Goal: Task Accomplishment & Management: Manage account settings

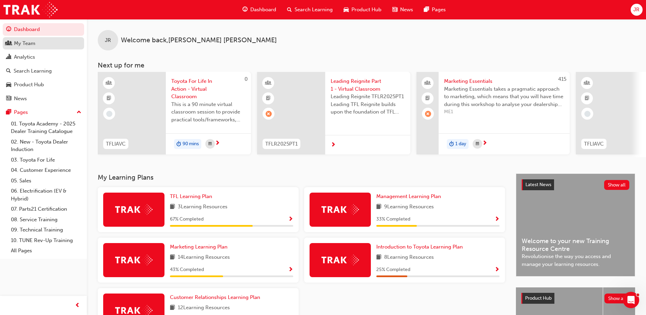
click at [63, 48] on link "My Team" at bounding box center [43, 43] width 81 height 13
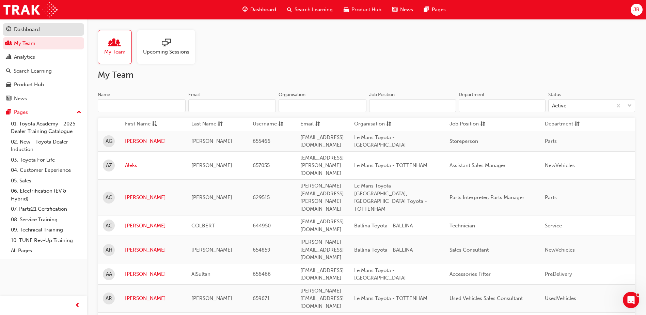
click at [37, 26] on div "Dashboard" at bounding box center [27, 30] width 26 height 8
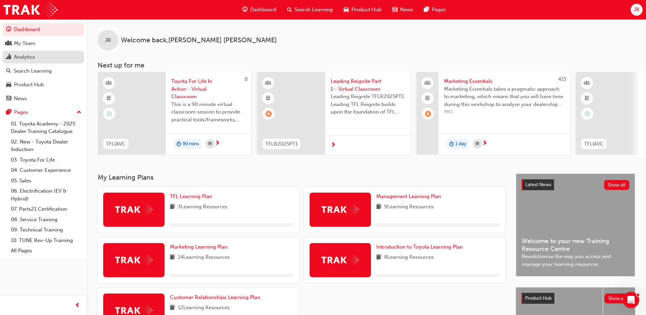
click at [43, 59] on div "Analytics" at bounding box center [43, 57] width 75 height 9
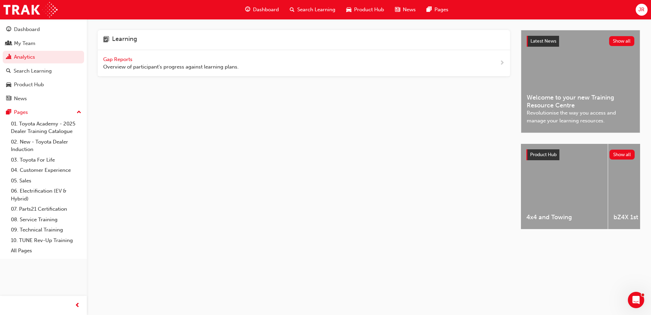
click at [133, 58] on span "Gap Reports" at bounding box center [118, 59] width 31 height 6
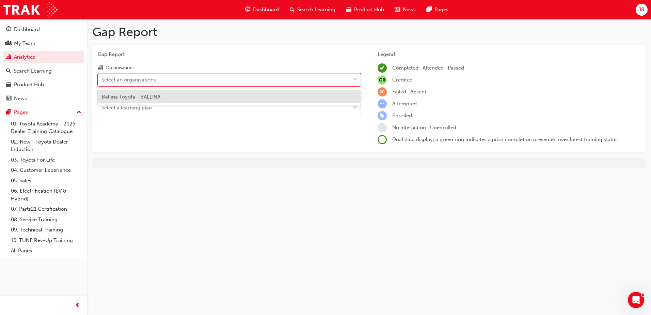
click at [191, 81] on div "Select an organisations" at bounding box center [224, 80] width 252 height 12
click at [102, 81] on input "Organisations option Ballina Toyota - BALLINA focused, 1 of 1. 1 result availab…" at bounding box center [101, 79] width 1 height 6
click at [173, 96] on div "Ballina Toyota - BALLINA" at bounding box center [229, 96] width 263 height 13
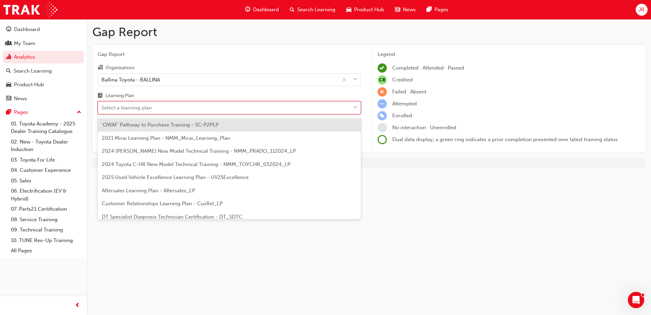
click at [159, 110] on div "Select a learning plan" at bounding box center [224, 108] width 252 height 12
click at [102, 110] on input "Learning Plan option 'OWAF' Pathway to Purchase Training - SC-P2PLP focused, 1 …" at bounding box center [101, 108] width 1 height 6
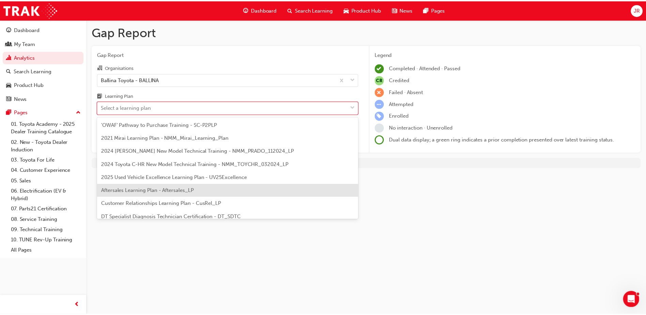
scroll to position [34, 0]
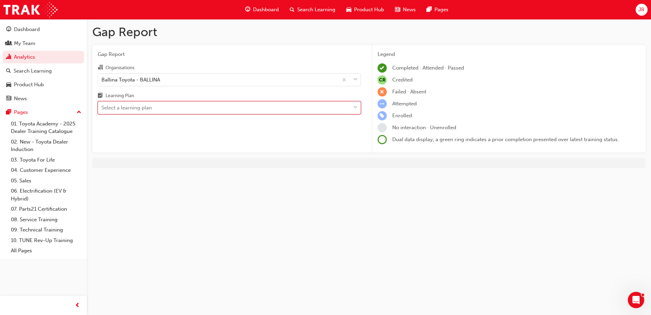
click at [140, 107] on div "Select a learning plan" at bounding box center [126, 108] width 50 height 8
click at [102, 107] on input "Learning Plan 0 results available. Select is focused ,type to refine list, pres…" at bounding box center [101, 108] width 1 height 6
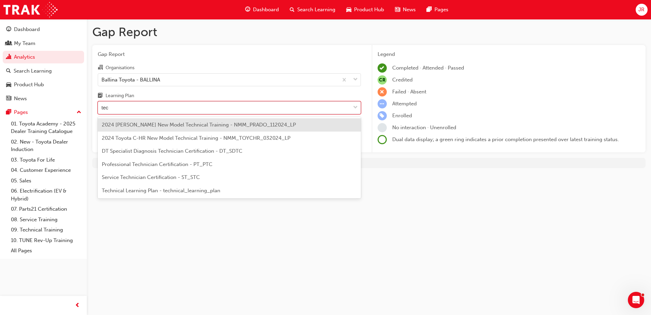
type input "tech"
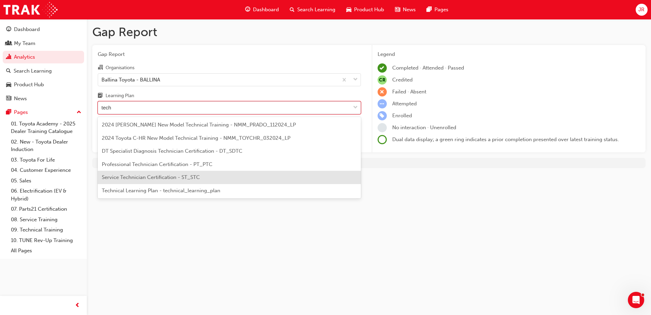
click at [161, 182] on div "Service Technician Certification - ST_STC" at bounding box center [229, 177] width 263 height 13
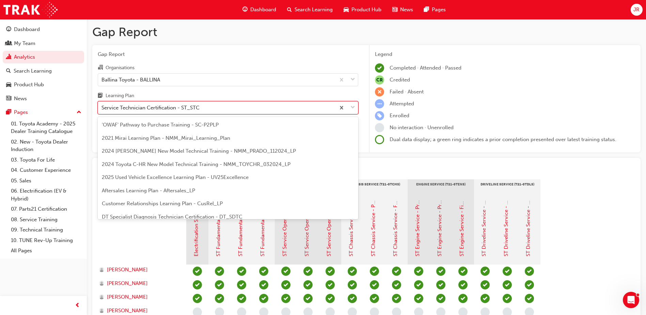
click at [161, 110] on div "Service Technician Certification - ST_STC" at bounding box center [150, 108] width 98 height 8
click at [102, 110] on input "Learning Plan option Service Technician Certification - ST_STC, selected. optio…" at bounding box center [101, 108] width 1 height 6
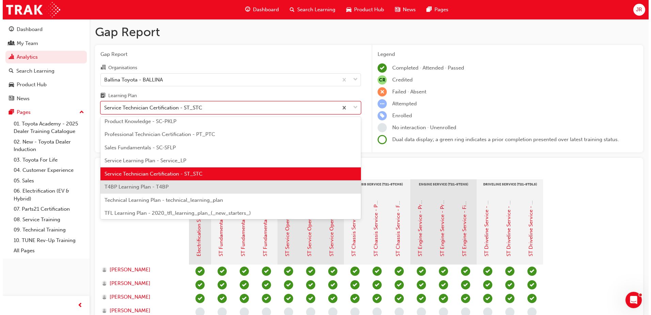
scroll to position [260, 0]
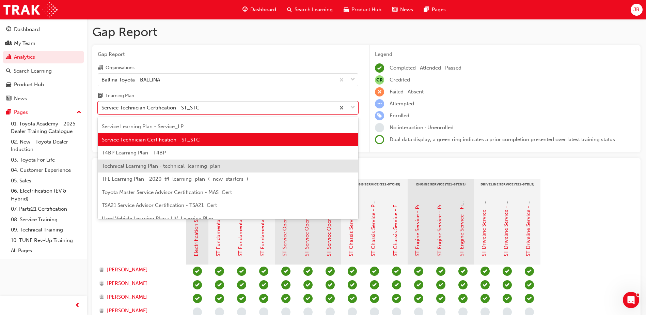
click at [174, 167] on span "Technical Learning Plan - technical_learning_plan" at bounding box center [161, 166] width 118 height 6
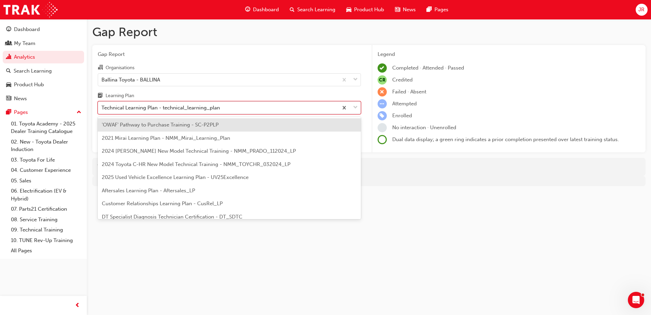
click at [172, 108] on div "Technical Learning Plan - technical_learning_plan" at bounding box center [160, 108] width 118 height 8
click at [102, 108] on input "Learning Plan option Technical Learning Plan - technical_learning_plan, selecte…" at bounding box center [101, 108] width 1 height 6
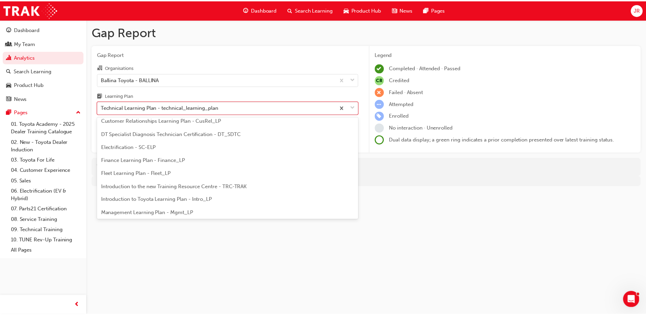
scroll to position [82, 0]
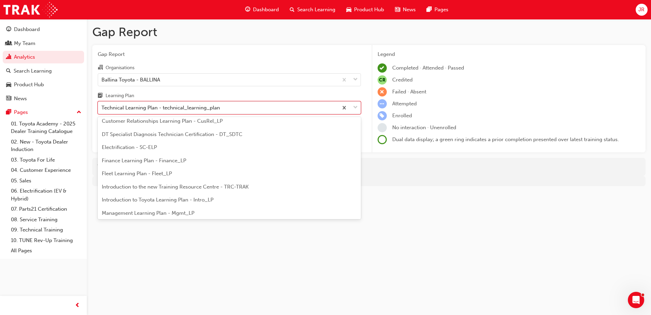
click at [177, 138] on div "DT Specialist Diagnosis Technician Certification - DT_SDTC" at bounding box center [229, 134] width 263 height 13
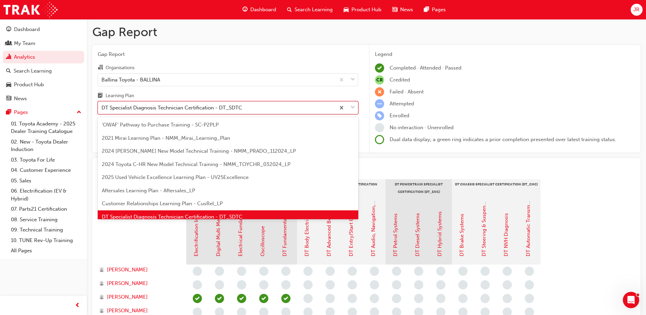
click at [153, 110] on div "DT Specialist Diagnosis Technician Certification - DT_SDTC" at bounding box center [171, 108] width 141 height 8
click at [102, 110] on input "Learning Plan option DT Specialist Diagnosis Technician Certification - DT_SDTC…" at bounding box center [101, 108] width 1 height 6
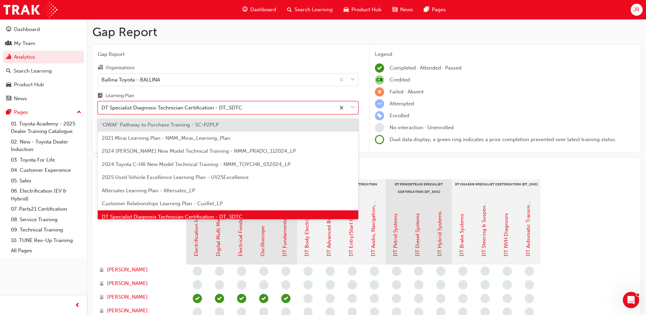
click at [253, 50] on div "Gap Report Organisations Ballina Toyota - BALLINA Learning Plan option DT Speci…" at bounding box center [227, 99] width 271 height 108
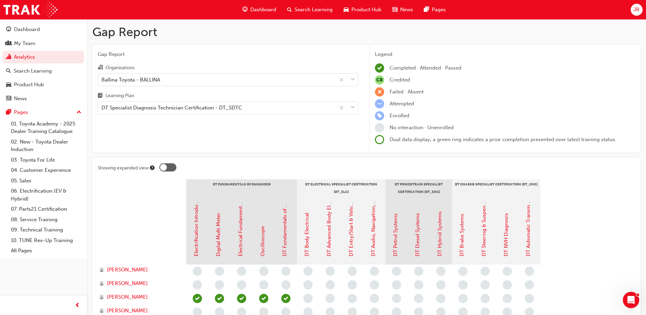
drag, startPoint x: 252, startPoint y: 50, endPoint x: 228, endPoint y: 51, distance: 23.9
click at [227, 50] on div "Gap Report Organisations Ballina Toyota - BALLINA Learning Plan DT Specialist D…" at bounding box center [227, 99] width 271 height 108
drag, startPoint x: 242, startPoint y: 53, endPoint x: 237, endPoint y: 53, distance: 4.8
drag, startPoint x: 237, startPoint y: 53, endPoint x: 226, endPoint y: 53, distance: 11.6
click at [226, 53] on span "Gap Report" at bounding box center [228, 54] width 260 height 8
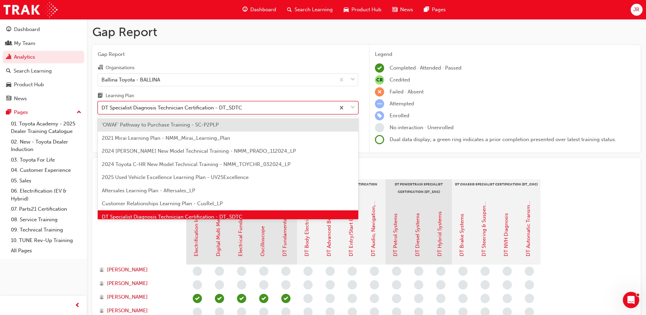
click at [131, 102] on div "DT Specialist Diagnosis Technician Certification - DT_SDTC" at bounding box center [216, 108] width 237 height 12
click at [102, 105] on input "Learning Plan option DT Specialist Diagnosis Technician Certification - DT_SDTC…" at bounding box center [101, 108] width 1 height 6
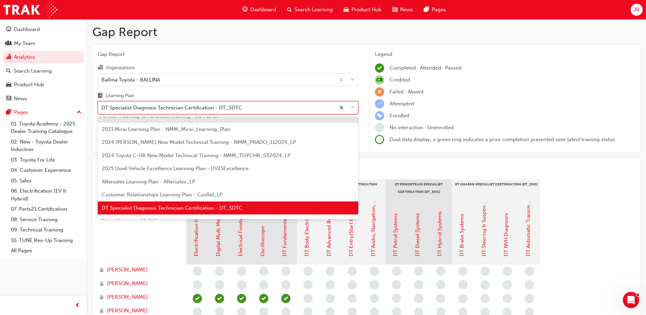
click at [158, 108] on div "DT Specialist Diagnosis Technician Certification - DT_SDTC" at bounding box center [171, 108] width 141 height 8
click at [102, 108] on input "Learning Plan option DT Specialist Diagnosis Technician Certification - DT_SDTC…" at bounding box center [101, 108] width 1 height 6
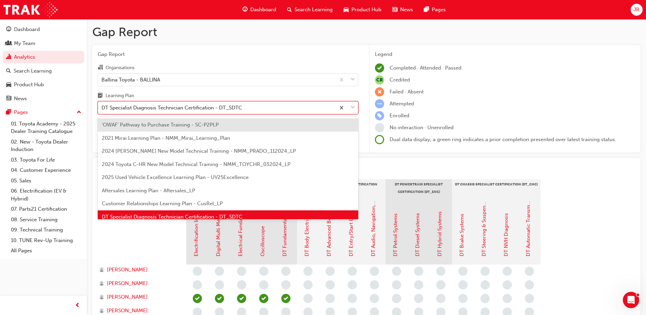
click at [158, 108] on div "DT Specialist Diagnosis Technician Certification - DT_SDTC" at bounding box center [171, 108] width 141 height 8
click at [102, 108] on input "Learning Plan option DT Specialist Diagnosis Technician Certification - DT_SDTC…" at bounding box center [101, 108] width 1 height 6
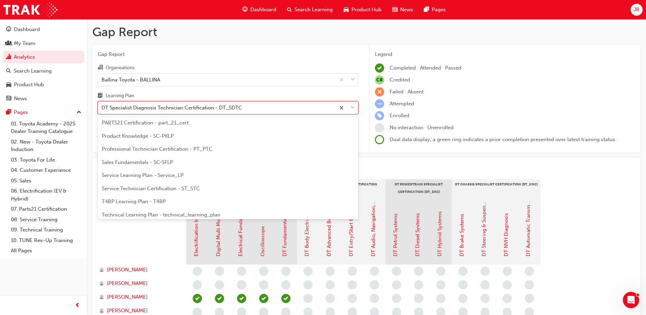
scroll to position [238, 0]
click at [148, 120] on span "Professional Technician Certification - PT_PTC" at bounding box center [157, 122] width 111 height 6
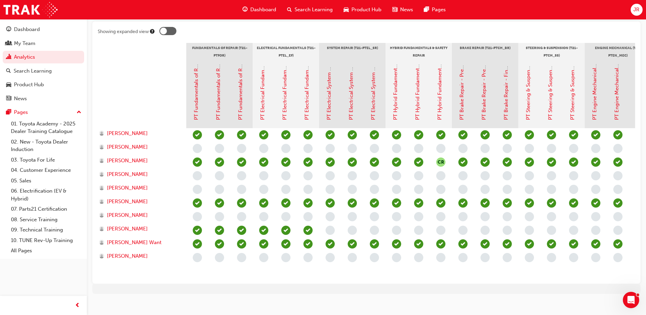
drag, startPoint x: 156, startPoint y: 51, endPoint x: 120, endPoint y: 59, distance: 36.8
click at [120, 59] on div at bounding box center [142, 51] width 89 height 17
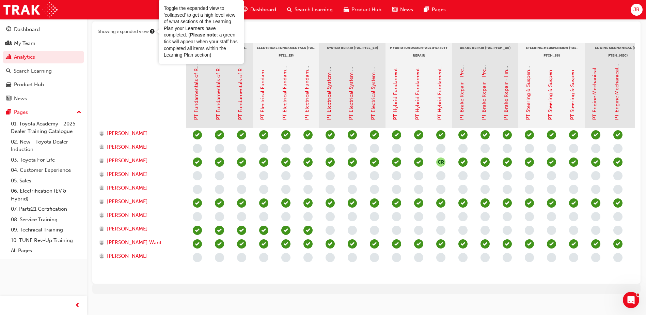
click at [153, 33] on icon "Tooltip anchor" at bounding box center [152, 31] width 4 height 4
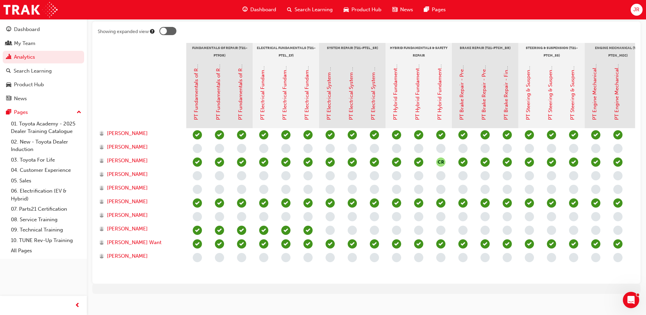
click at [169, 32] on div at bounding box center [167, 31] width 17 height 8
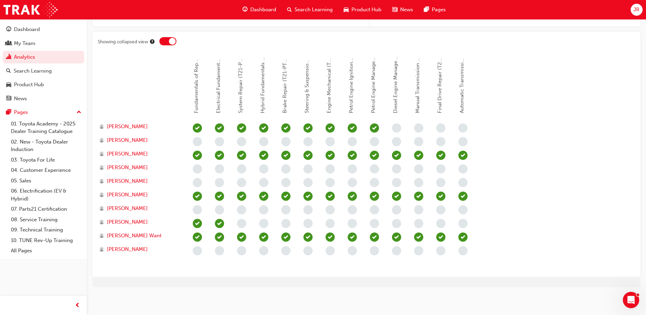
scroll to position [126, 0]
click at [171, 39] on div at bounding box center [172, 41] width 7 height 7
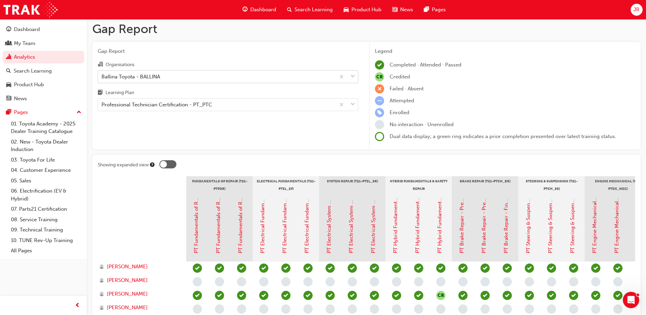
scroll to position [0, 0]
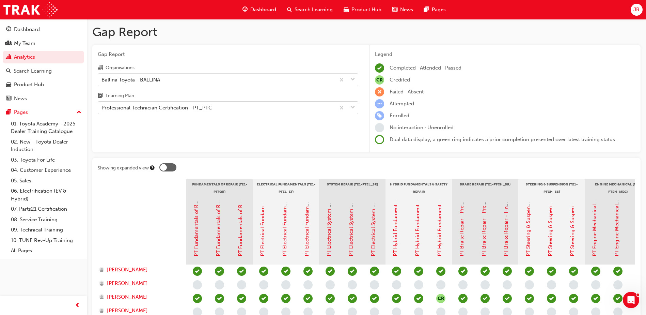
click at [141, 105] on div "Professional Technician Certification - PT_PTC" at bounding box center [156, 108] width 111 height 8
click at [102, 105] on input "Learning Plan Professional Technician Certification - PT_PTC" at bounding box center [101, 108] width 1 height 6
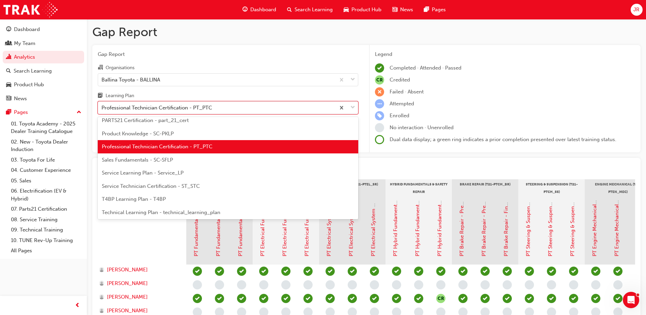
scroll to position [221, 0]
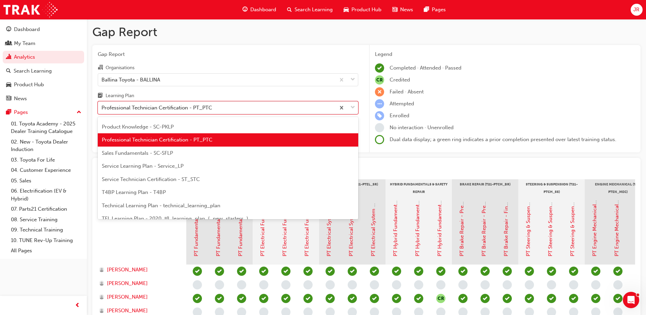
click at [161, 179] on span "Service Technician Certification - ST_STC" at bounding box center [151, 179] width 98 height 6
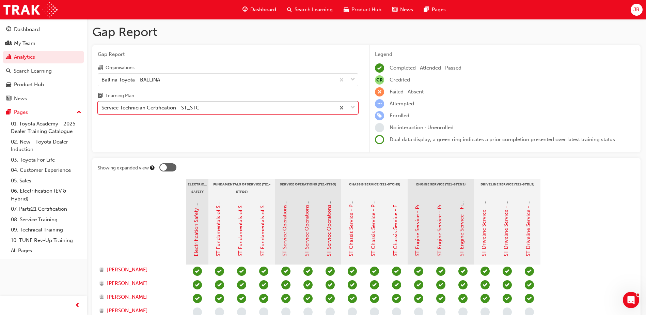
click at [142, 109] on div "Service Technician Certification - ST_STC" at bounding box center [150, 108] width 98 height 8
click at [102, 109] on input "Learning Plan option Service Technician Certification - ST_STC, selected. 0 res…" at bounding box center [101, 108] width 1 height 6
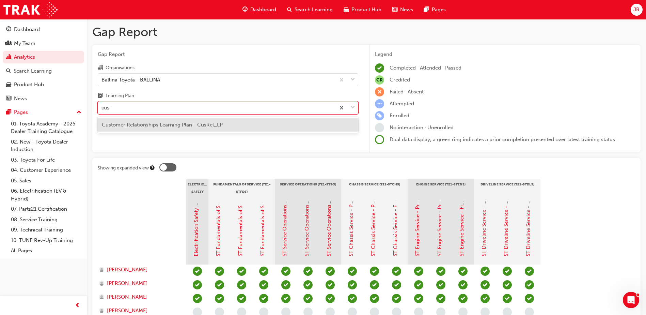
type input "cust"
click at [144, 127] on span "Customer Relationships Learning Plan - CusRel_LP" at bounding box center [162, 125] width 121 height 6
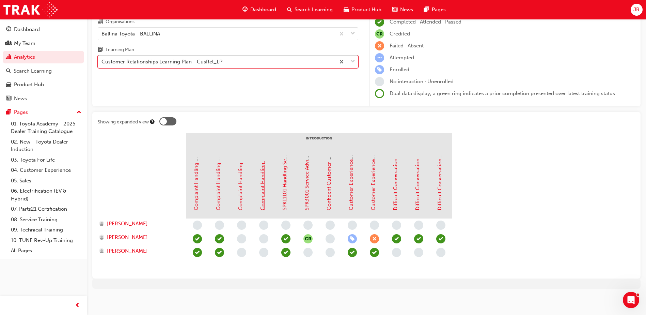
scroll to position [48, 0]
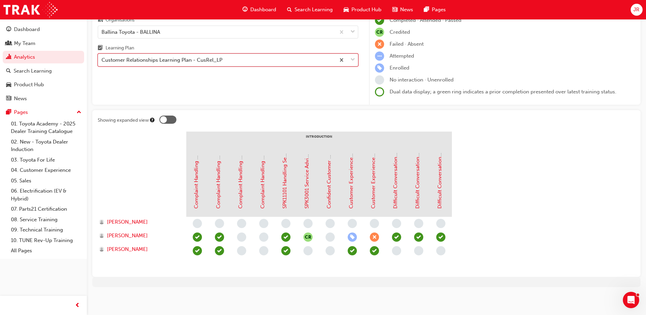
click at [174, 119] on div at bounding box center [167, 119] width 17 height 8
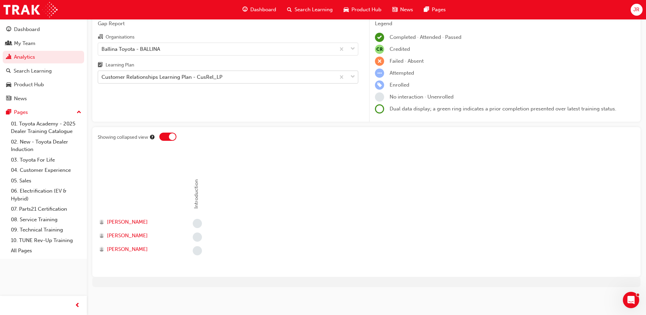
scroll to position [31, 0]
click at [167, 138] on div at bounding box center [167, 136] width 17 height 8
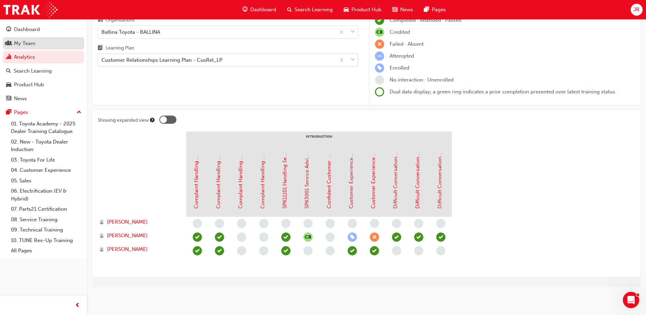
drag, startPoint x: 34, startPoint y: 49, endPoint x: 31, endPoint y: 46, distance: 4.4
click at [41, 41] on div "My Team" at bounding box center [43, 43] width 75 height 9
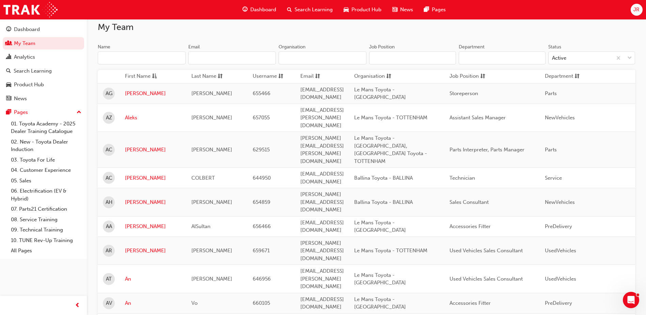
click at [125, 52] on input "Name" at bounding box center [142, 57] width 88 height 13
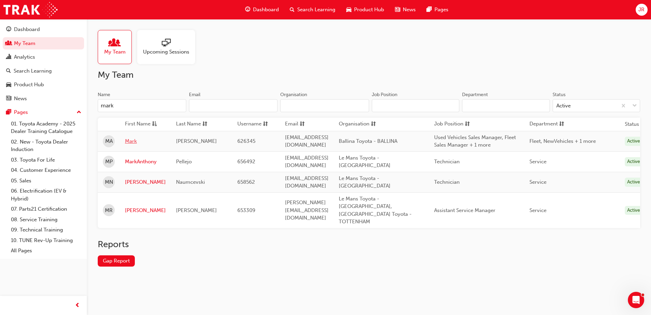
type input "mark"
click at [128, 141] on link "Mark" at bounding box center [145, 141] width 41 height 8
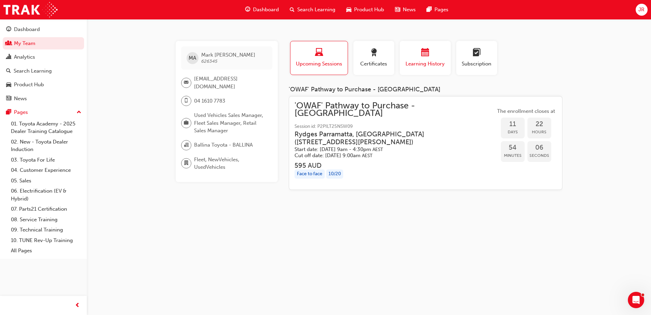
click at [421, 68] on button "Learning History" at bounding box center [425, 58] width 51 height 34
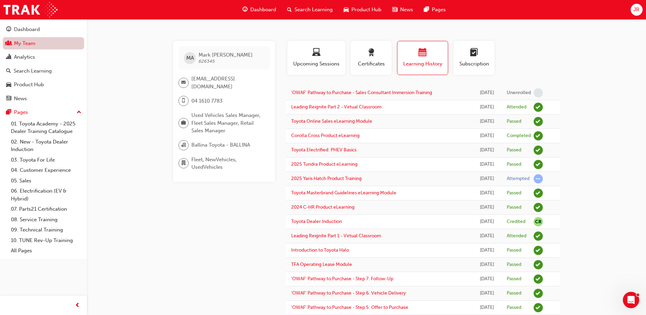
click at [44, 42] on link "My Team" at bounding box center [43, 43] width 81 height 13
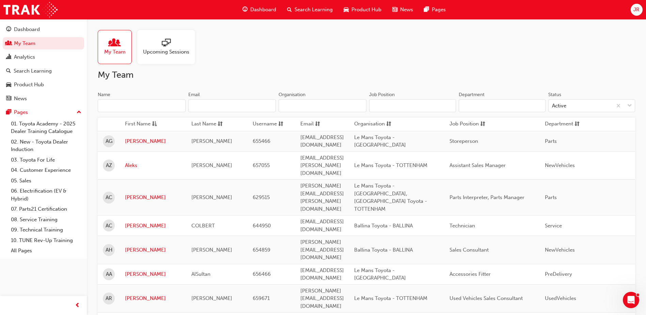
click at [145, 99] on input "Name" at bounding box center [142, 105] width 88 height 13
click at [139, 105] on input "Name" at bounding box center [142, 105] width 88 height 13
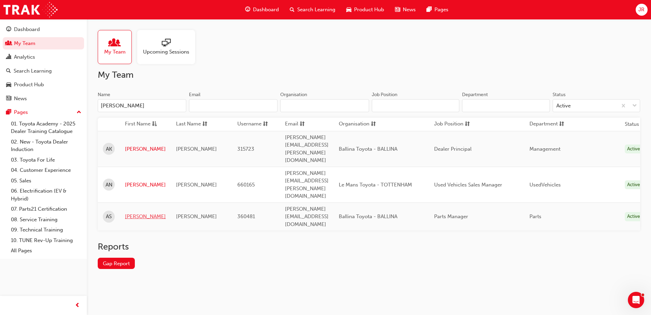
type input "andrew"
click at [137, 212] on link "[PERSON_NAME]" at bounding box center [145, 216] width 41 height 8
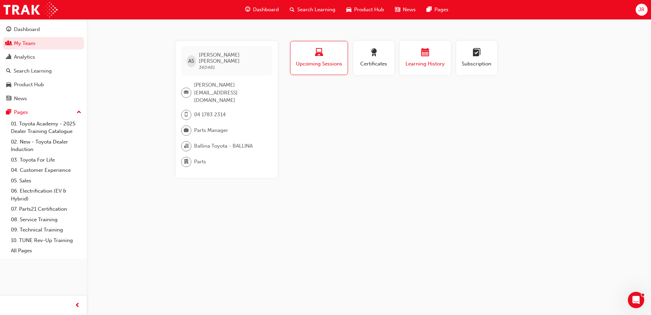
click at [418, 65] on span "Learning History" at bounding box center [425, 64] width 41 height 8
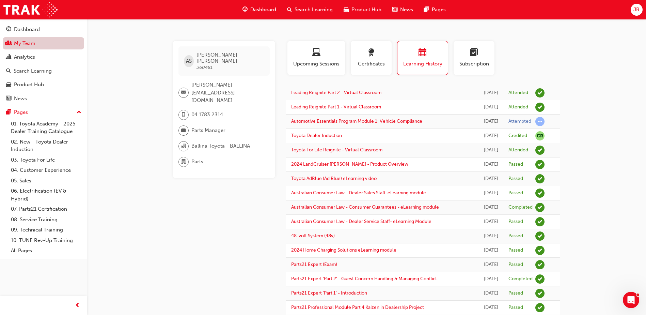
click at [44, 43] on link "My Team" at bounding box center [43, 43] width 81 height 13
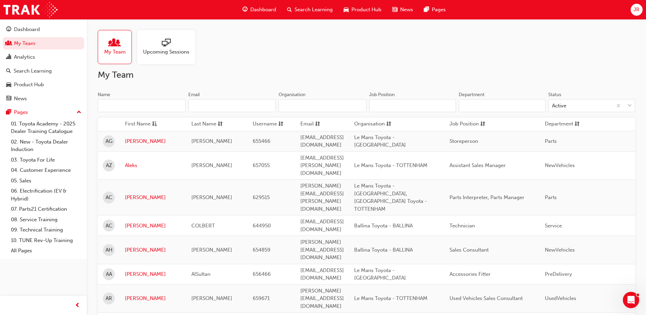
click at [176, 104] on input "Name" at bounding box center [142, 105] width 88 height 13
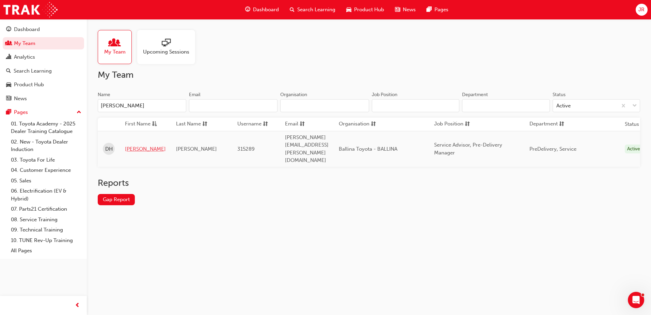
type input "[PERSON_NAME]"
click at [140, 145] on link "[PERSON_NAME]" at bounding box center [145, 149] width 41 height 8
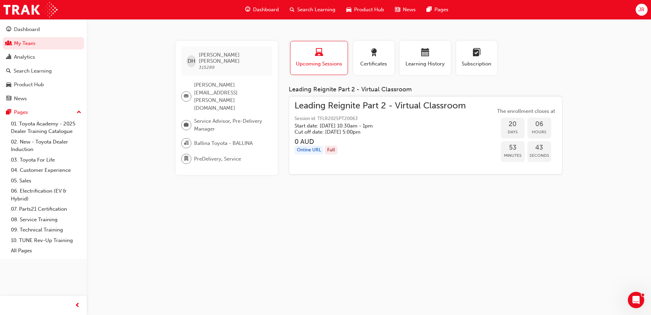
click at [422, 34] on div "DH Dean Hopkins 315289 dean.hopkins@ballinatoyota.com.au Service Advisor, Pre-D…" at bounding box center [325, 157] width 651 height 315
click at [426, 50] on span "calendar-icon" at bounding box center [425, 52] width 8 height 9
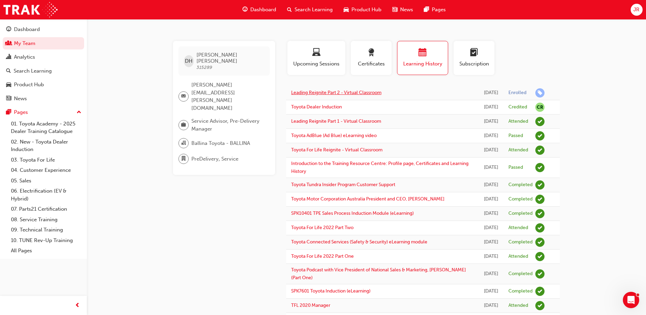
click at [337, 94] on link "Leading Reignite Part 2 - Virtual Classroom" at bounding box center [336, 93] width 90 height 6
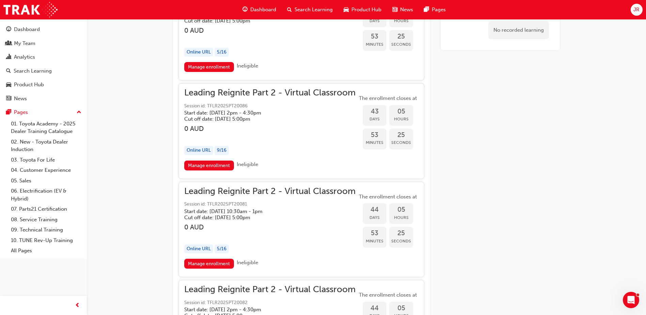
scroll to position [4312, 0]
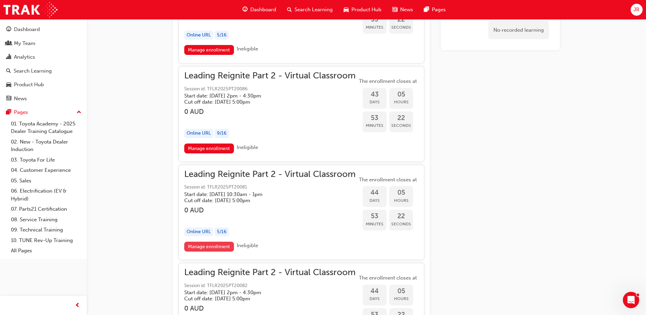
click at [226, 246] on link "Manage enrollment" at bounding box center [209, 246] width 50 height 10
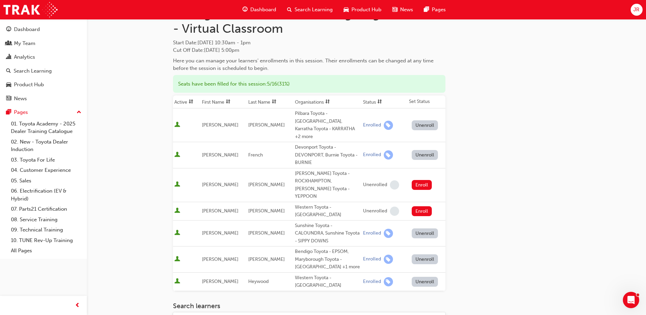
scroll to position [50, 0]
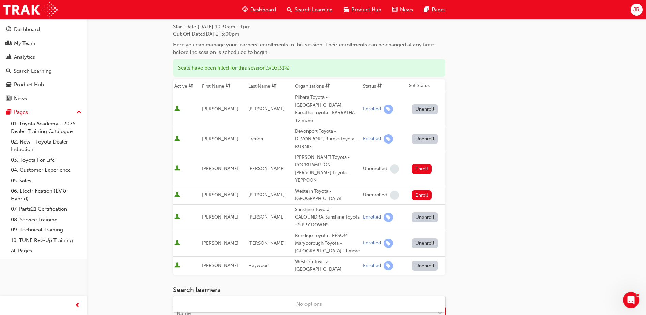
click at [212, 265] on body "Your version of Internet Explorer is outdated and not supported. Please upgrade…" at bounding box center [323, 107] width 646 height 315
type input "[PERSON_NAME]"
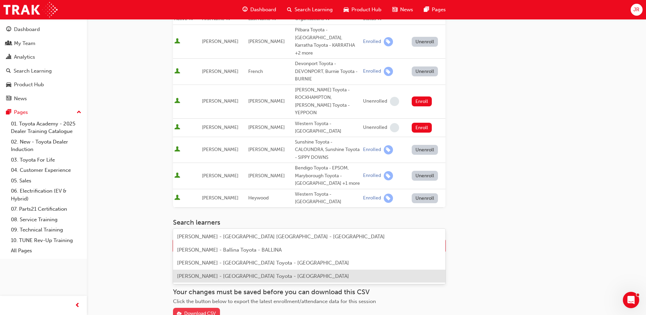
scroll to position [118, 0]
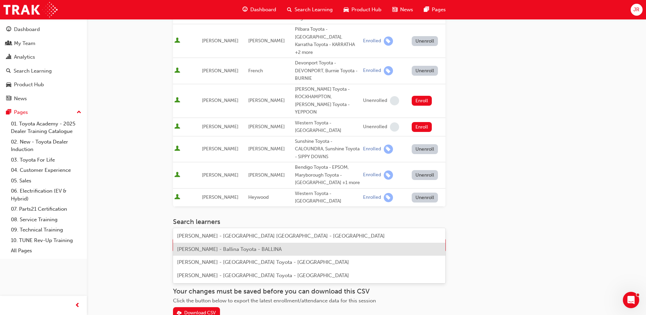
click at [237, 250] on span "Dean Hopkins - Ballina Toyota - BALLINA" at bounding box center [229, 249] width 105 height 6
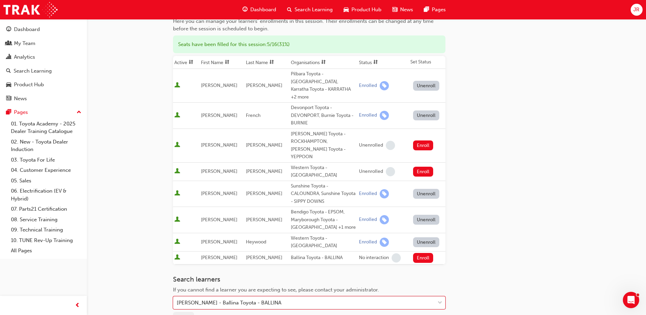
scroll to position [147, 0]
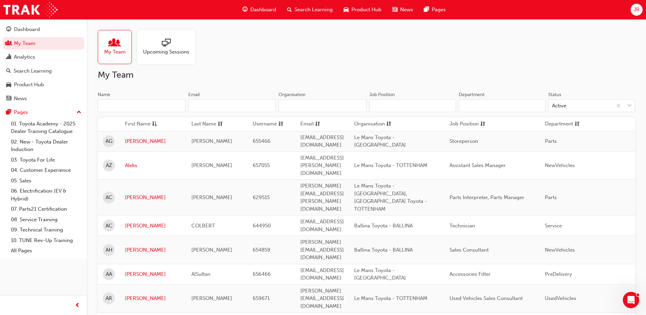
click at [162, 106] on input "Name" at bounding box center [142, 105] width 88 height 13
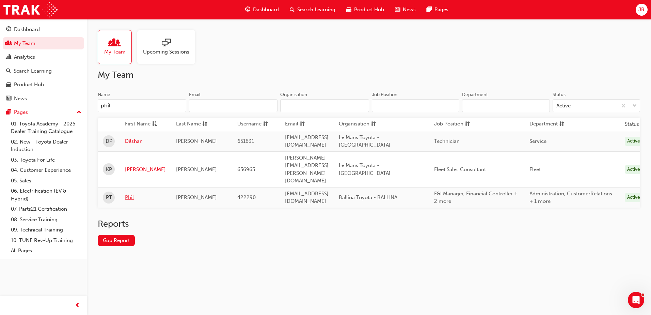
type input "phil"
click at [128, 193] on link "Phil" at bounding box center [145, 197] width 41 height 8
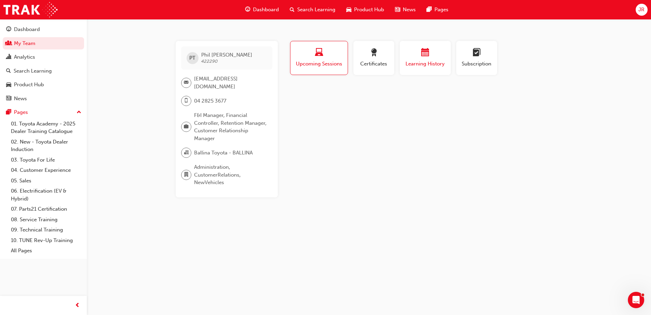
click at [426, 58] on span "calendar-icon" at bounding box center [425, 52] width 8 height 9
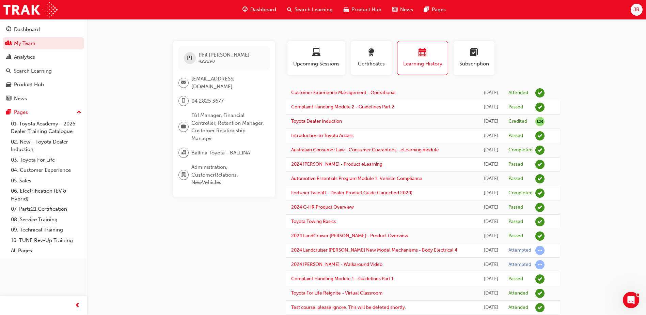
drag, startPoint x: 236, startPoint y: 121, endPoint x: 208, endPoint y: 120, distance: 27.9
drag, startPoint x: 208, startPoint y: 120, endPoint x: 197, endPoint y: 122, distance: 11.0
click at [198, 121] on span "F&I Manager, Financial Controller, Retention Manager, Customer Relationship Man…" at bounding box center [227, 126] width 73 height 31
click at [33, 40] on link "My Team" at bounding box center [43, 43] width 81 height 13
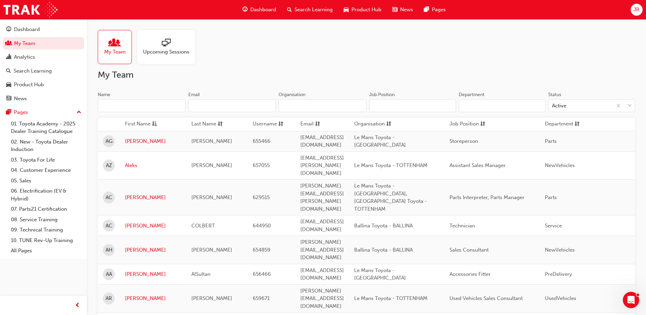
click at [176, 105] on input "Name" at bounding box center [142, 105] width 88 height 13
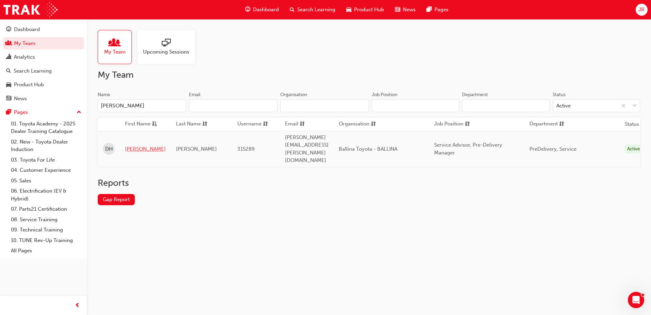
type input "[PERSON_NAME]"
click at [129, 145] on link "[PERSON_NAME]" at bounding box center [145, 149] width 41 height 8
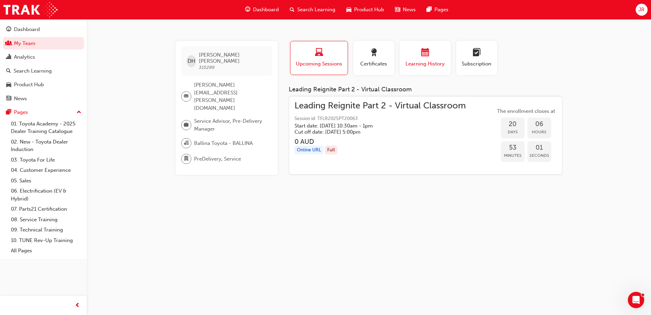
click at [426, 66] on span "Learning History" at bounding box center [425, 64] width 41 height 8
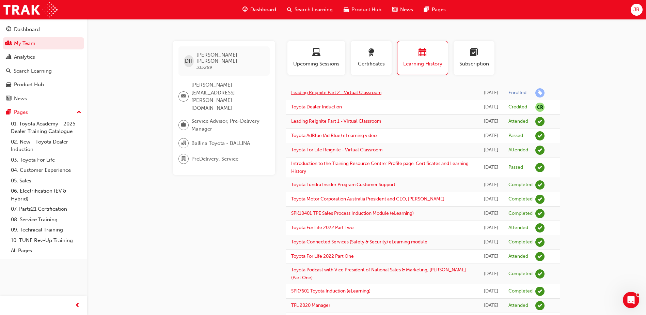
click at [348, 90] on link "Leading Reignite Part 2 - Virtual Classroom" at bounding box center [336, 93] width 90 height 6
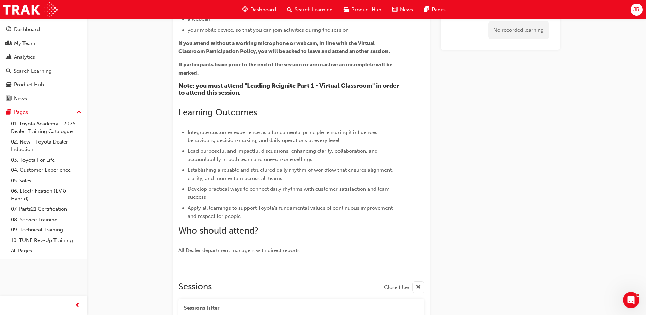
scroll to position [56, 0]
